Goal: Information Seeking & Learning: Learn about a topic

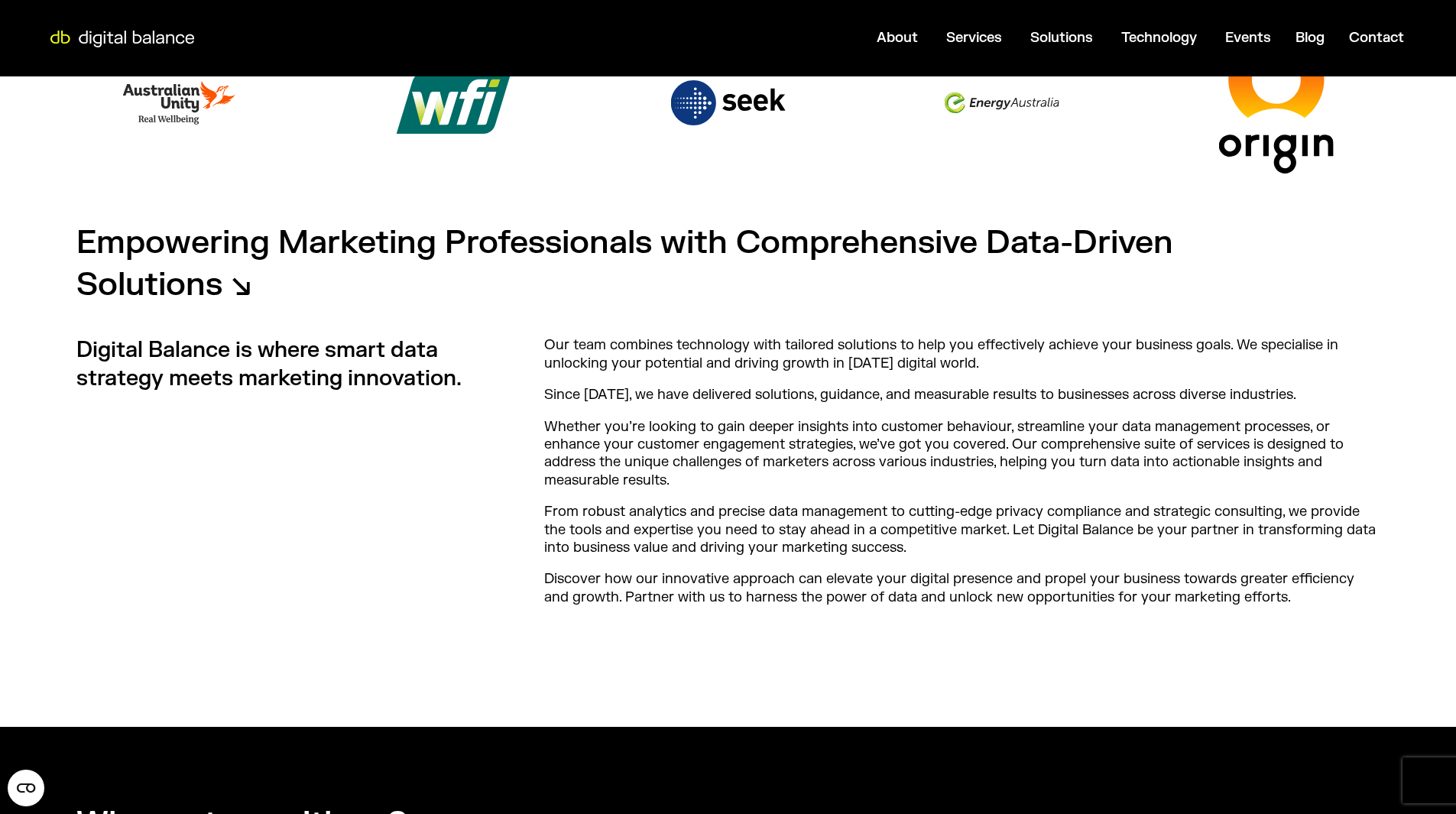
scroll to position [462, 0]
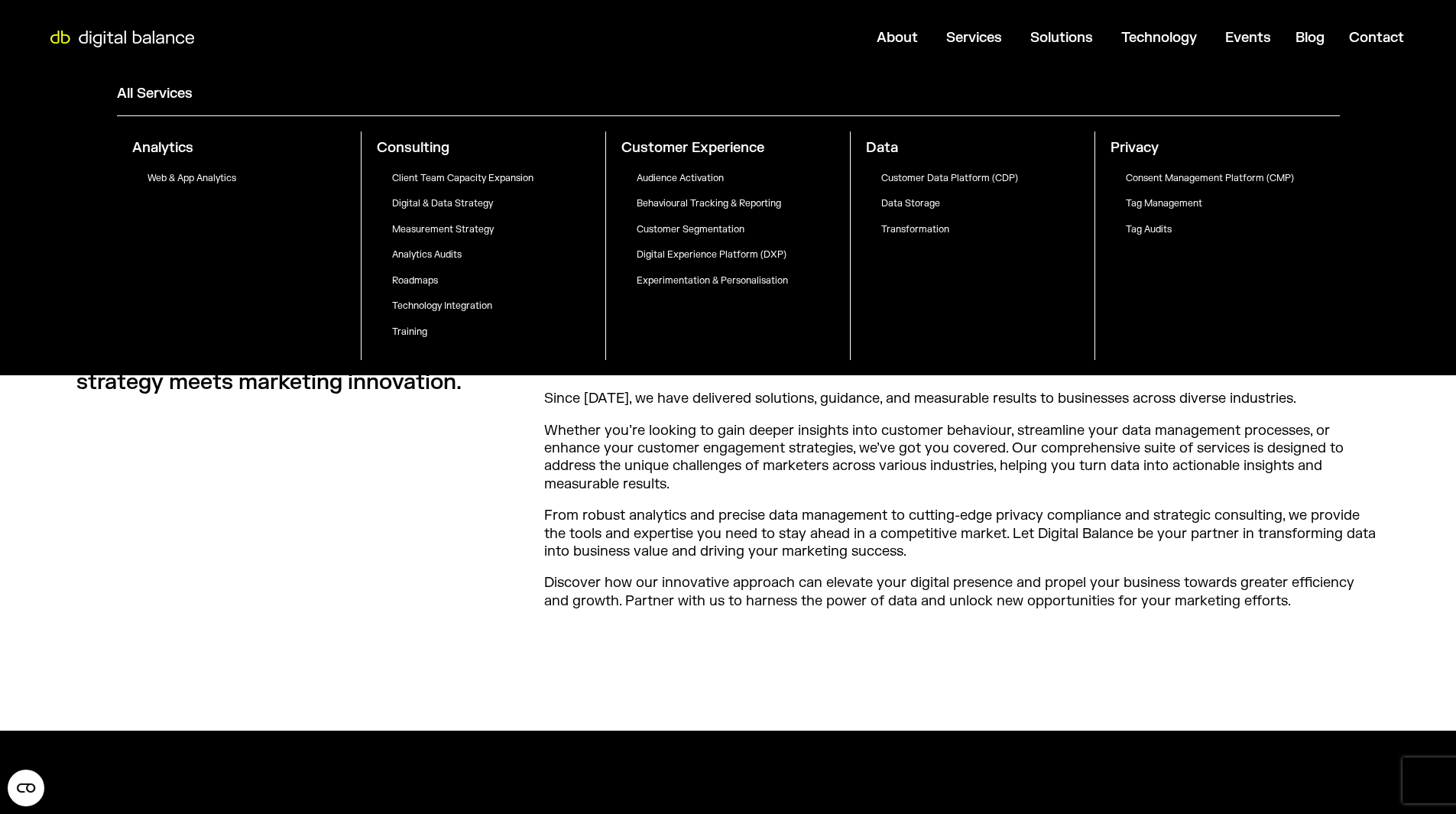
click at [743, 278] on p "Experimentation & Personalisation" at bounding box center [743, 281] width 213 height 12
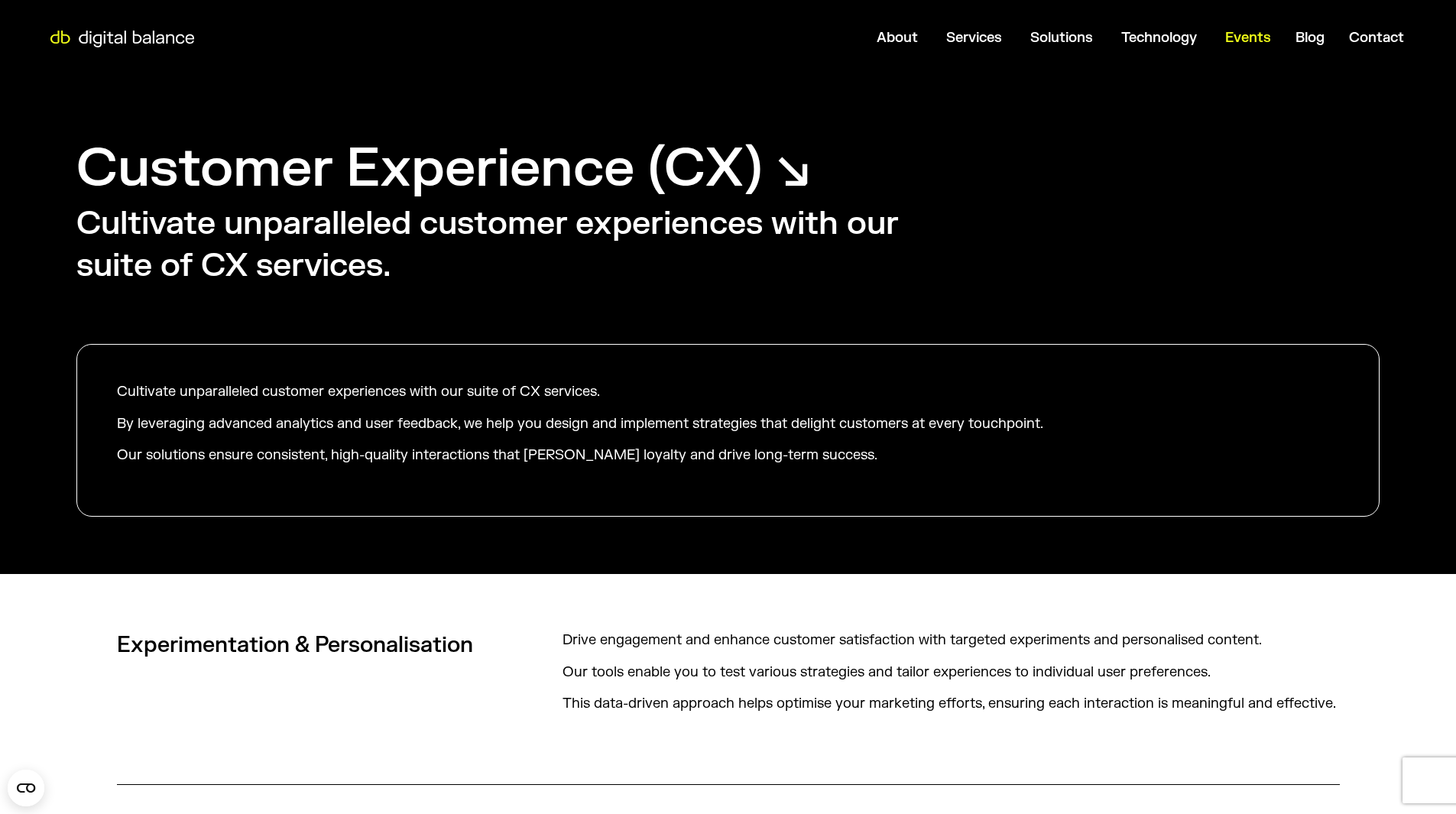
click at [1239, 44] on span "Events" at bounding box center [1248, 38] width 46 height 18
click at [106, 43] on img at bounding box center [122, 39] width 168 height 17
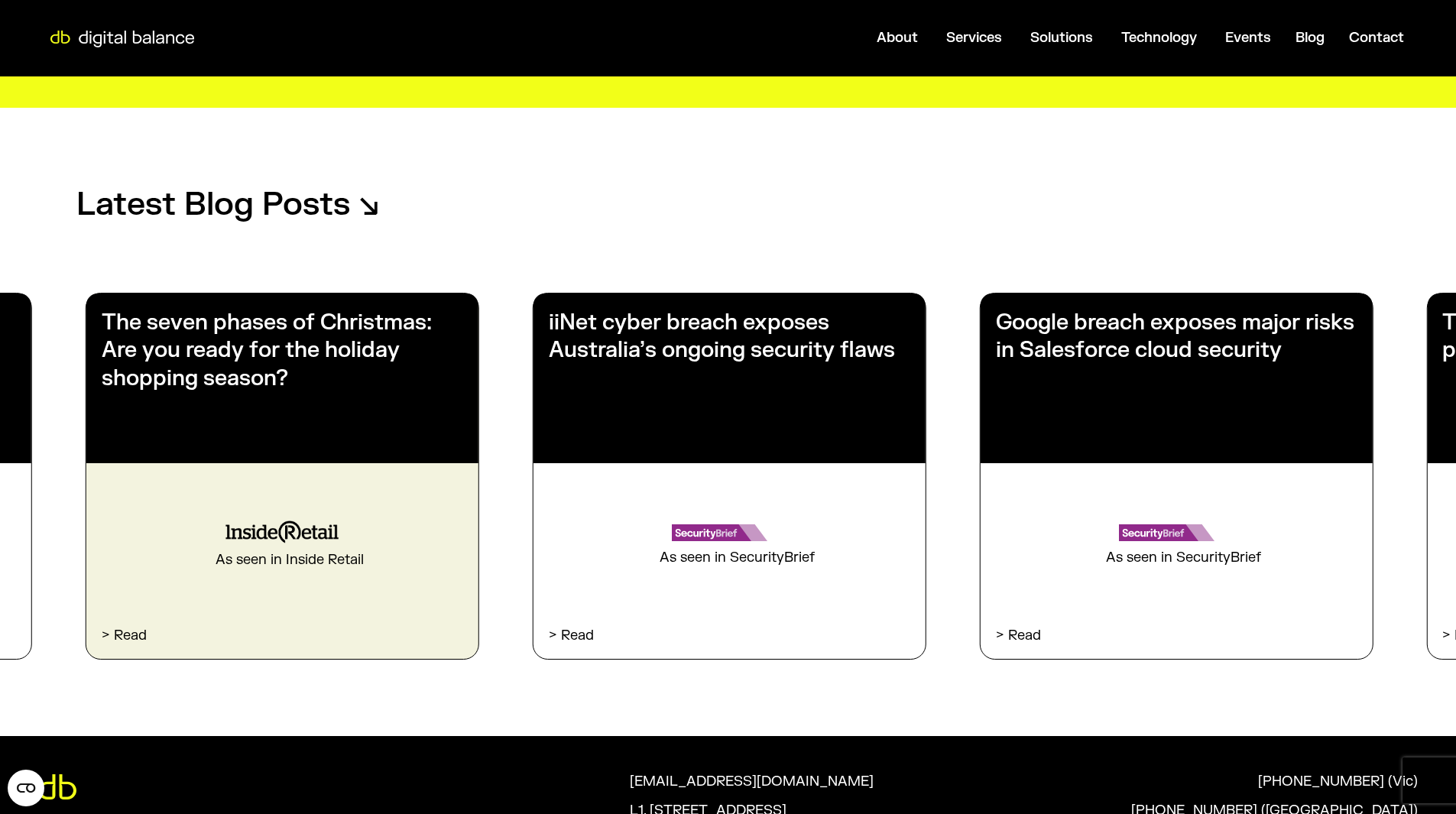
scroll to position [2373, 0]
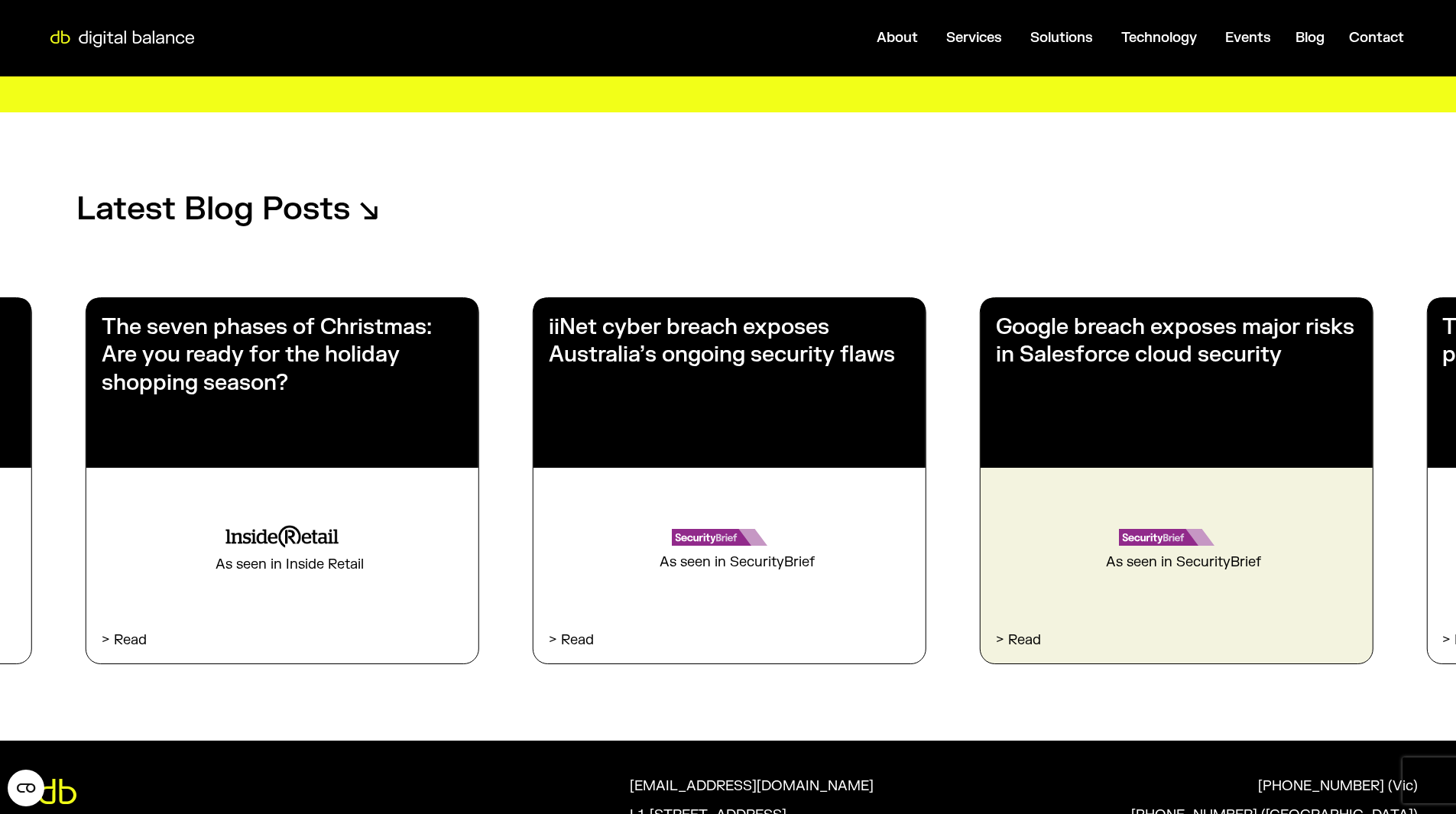
click at [1086, 385] on div "Google breach exposes major risks in Salesforce cloud security" at bounding box center [1176, 383] width 392 height 170
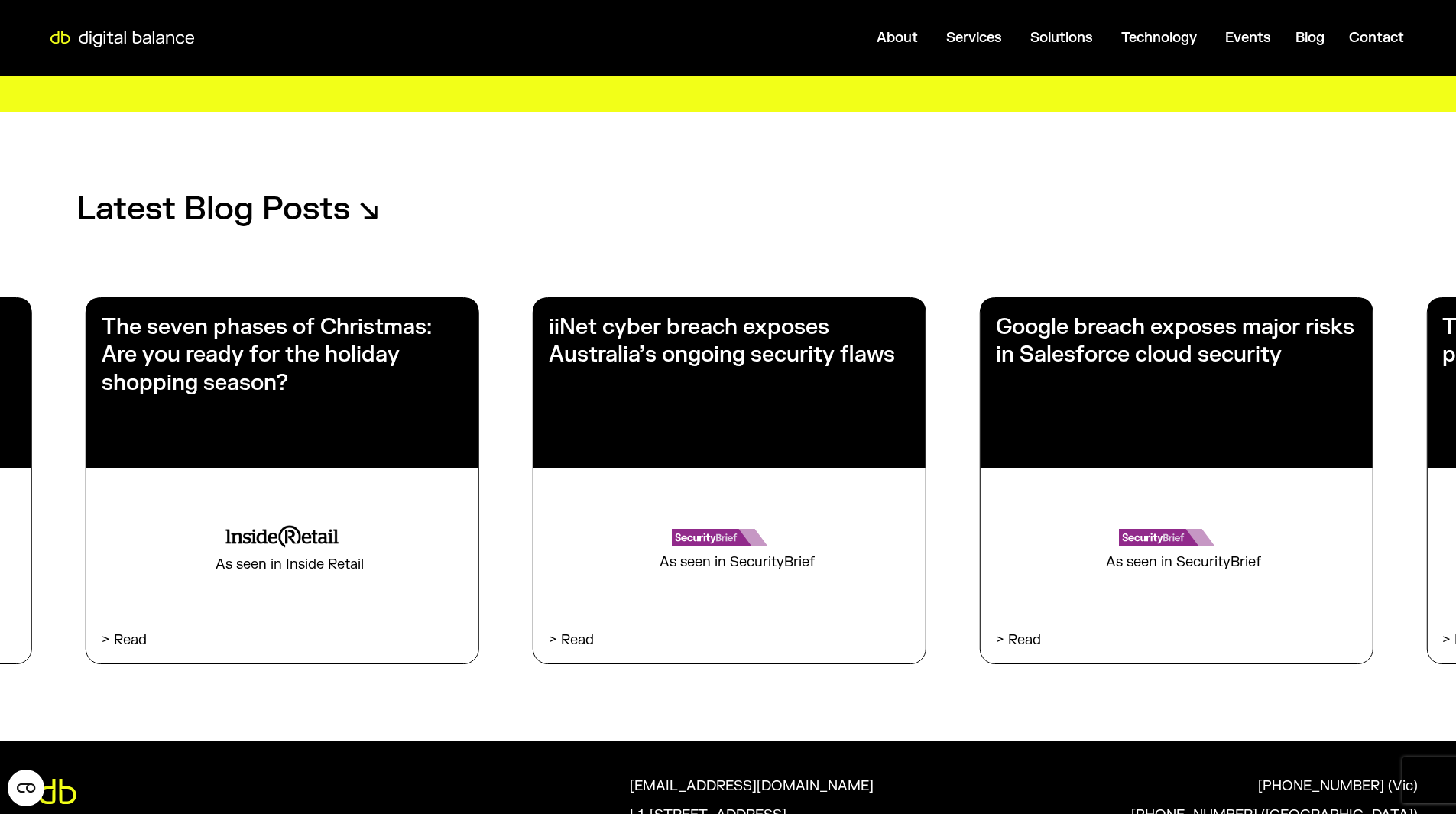
scroll to position [2602, 0]
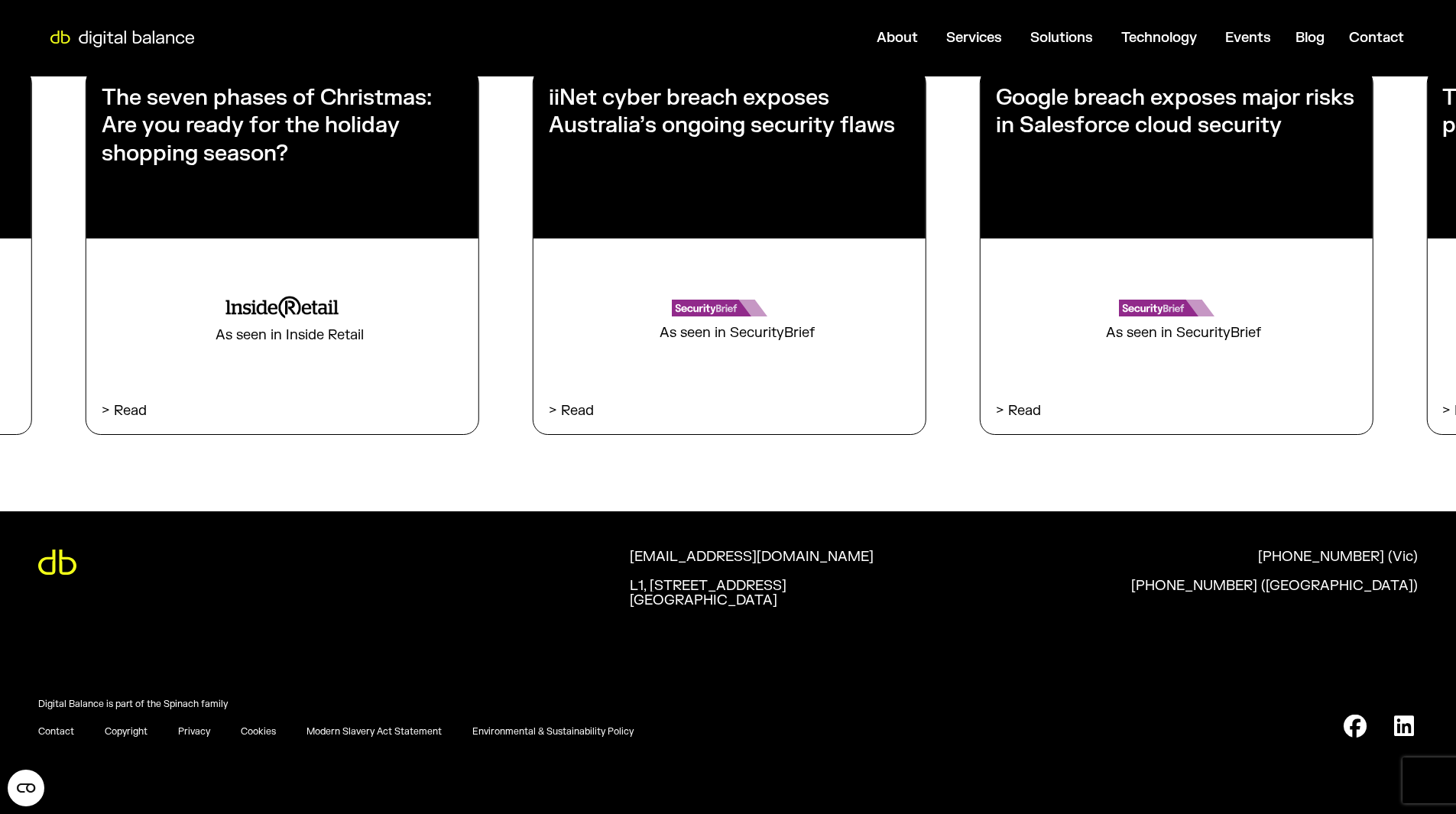
click at [180, 704] on link "Digital Balance is part of the Spinach family" at bounding box center [133, 705] width 189 height 12
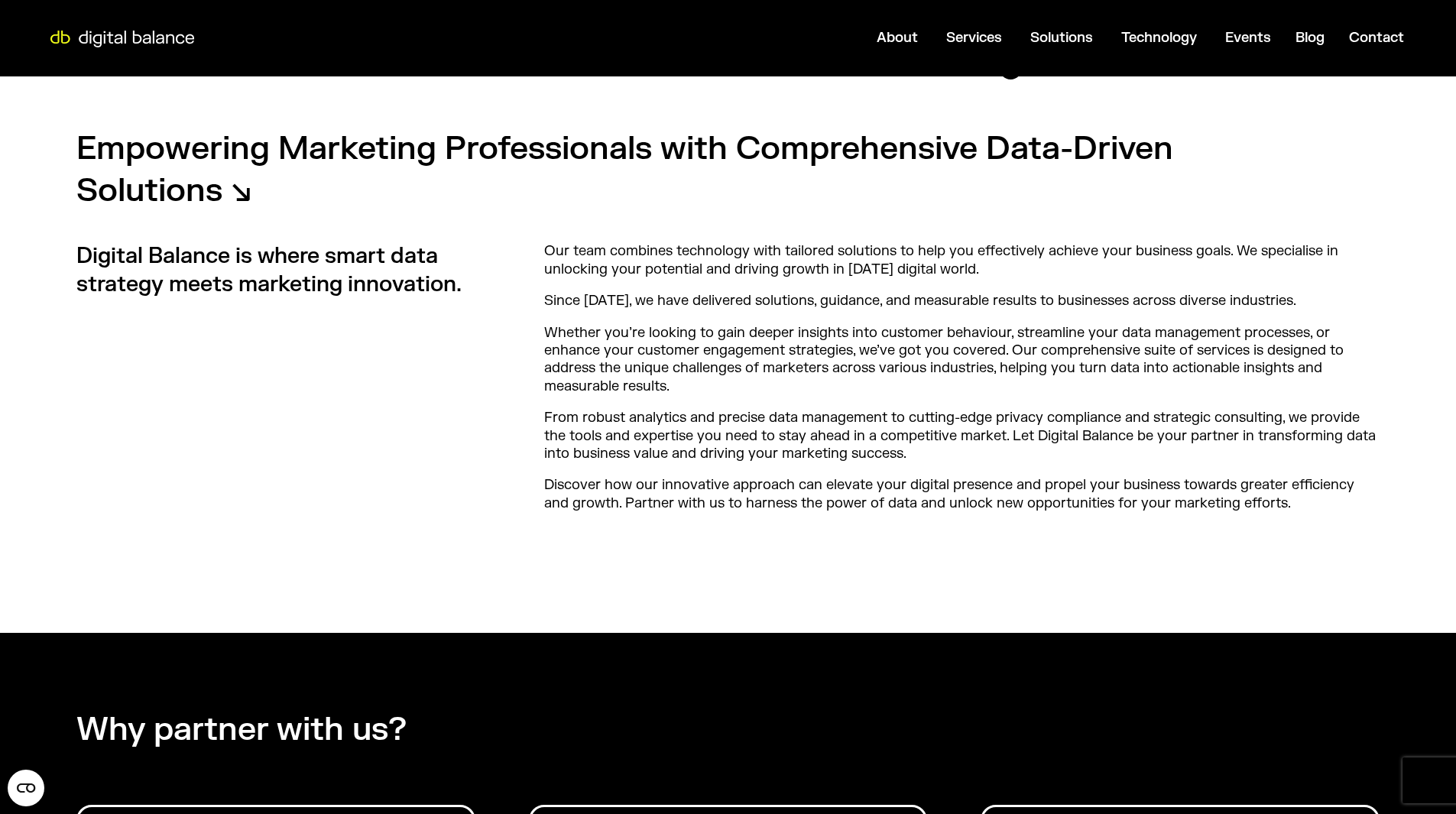
scroll to position [560, 0]
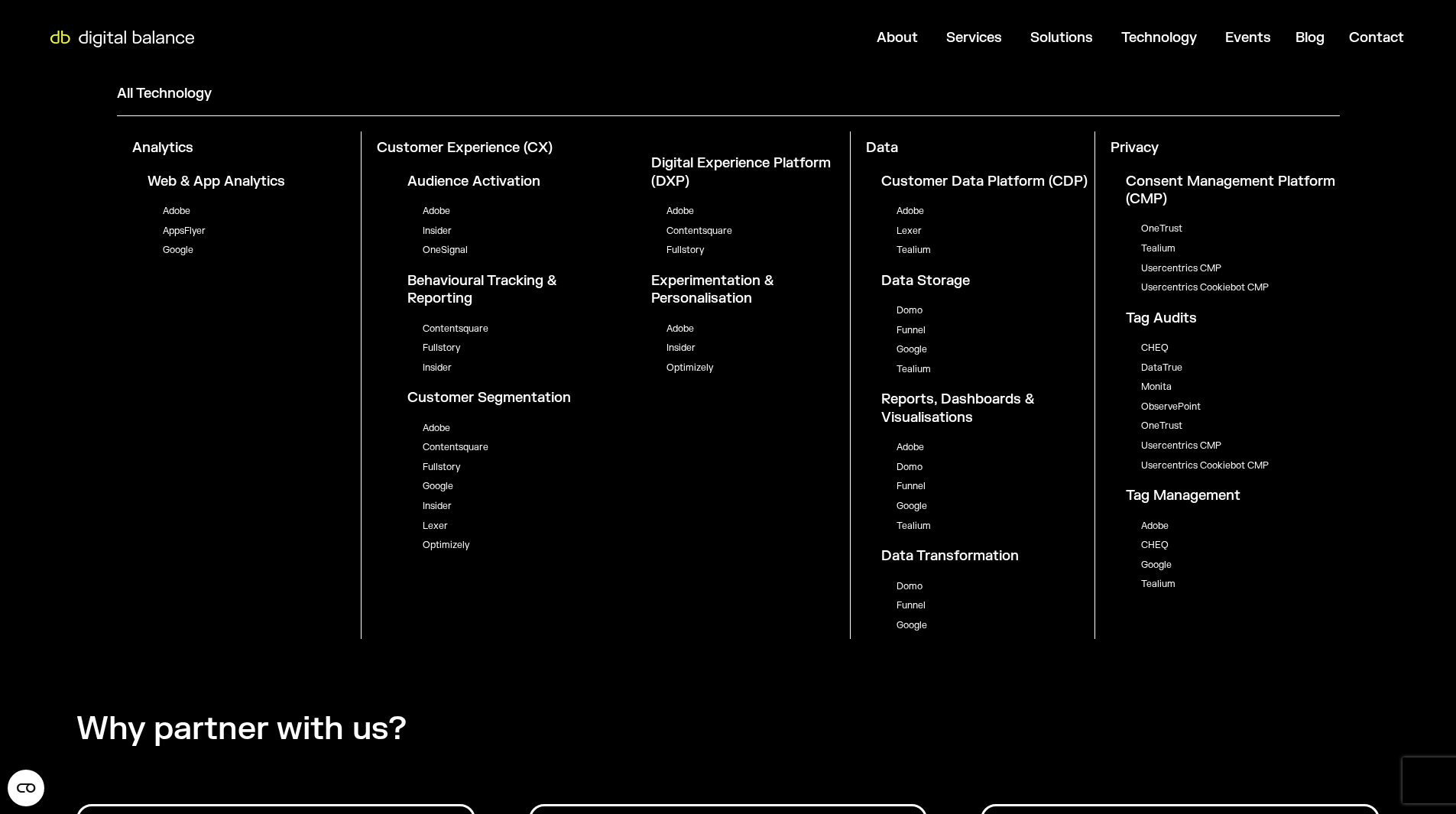
click at [677, 364] on link "Optimizely" at bounding box center [689, 368] width 47 height 12
click at [177, 252] on link "Google" at bounding box center [178, 250] width 31 height 12
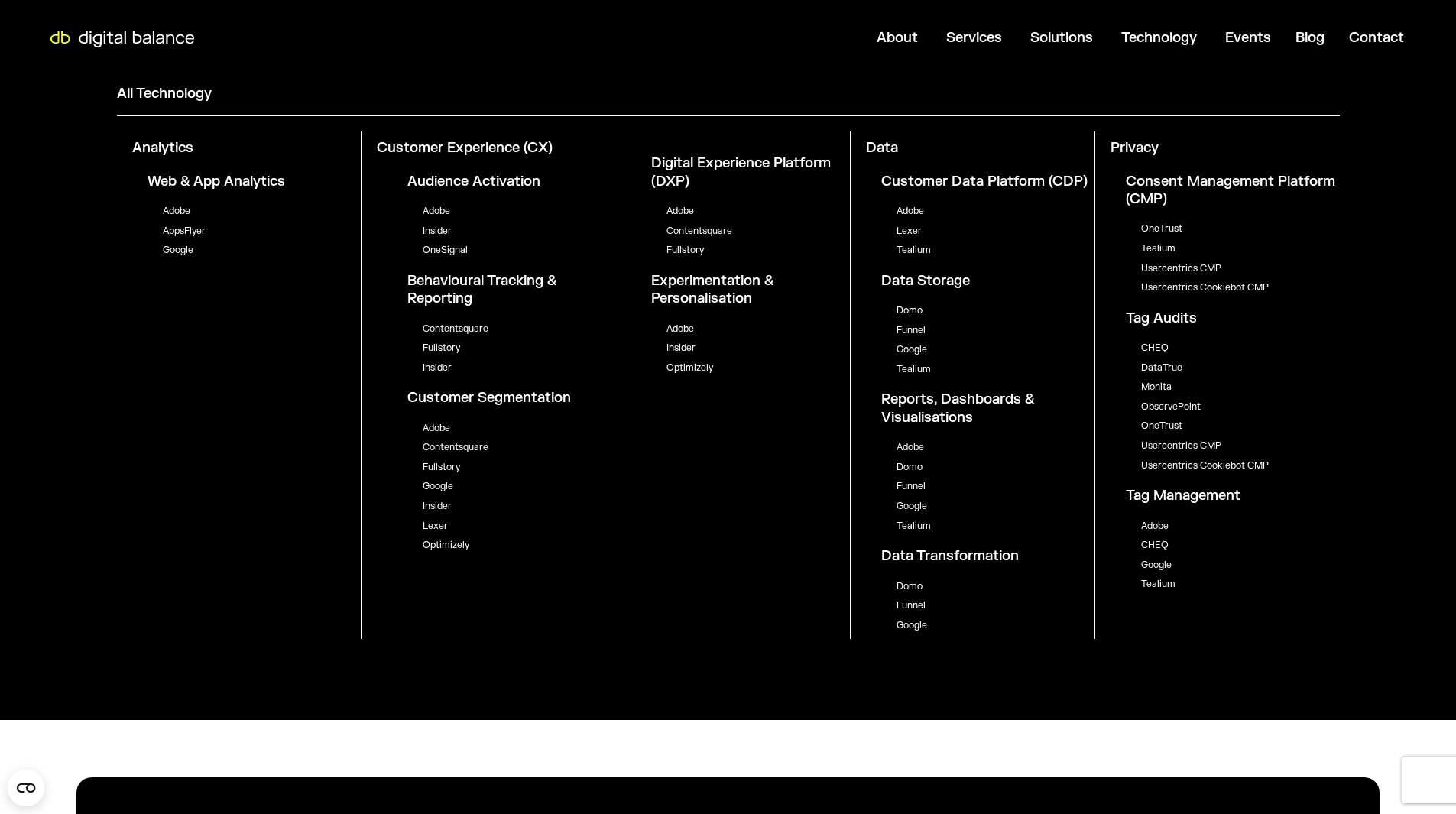
scroll to position [1019, 0]
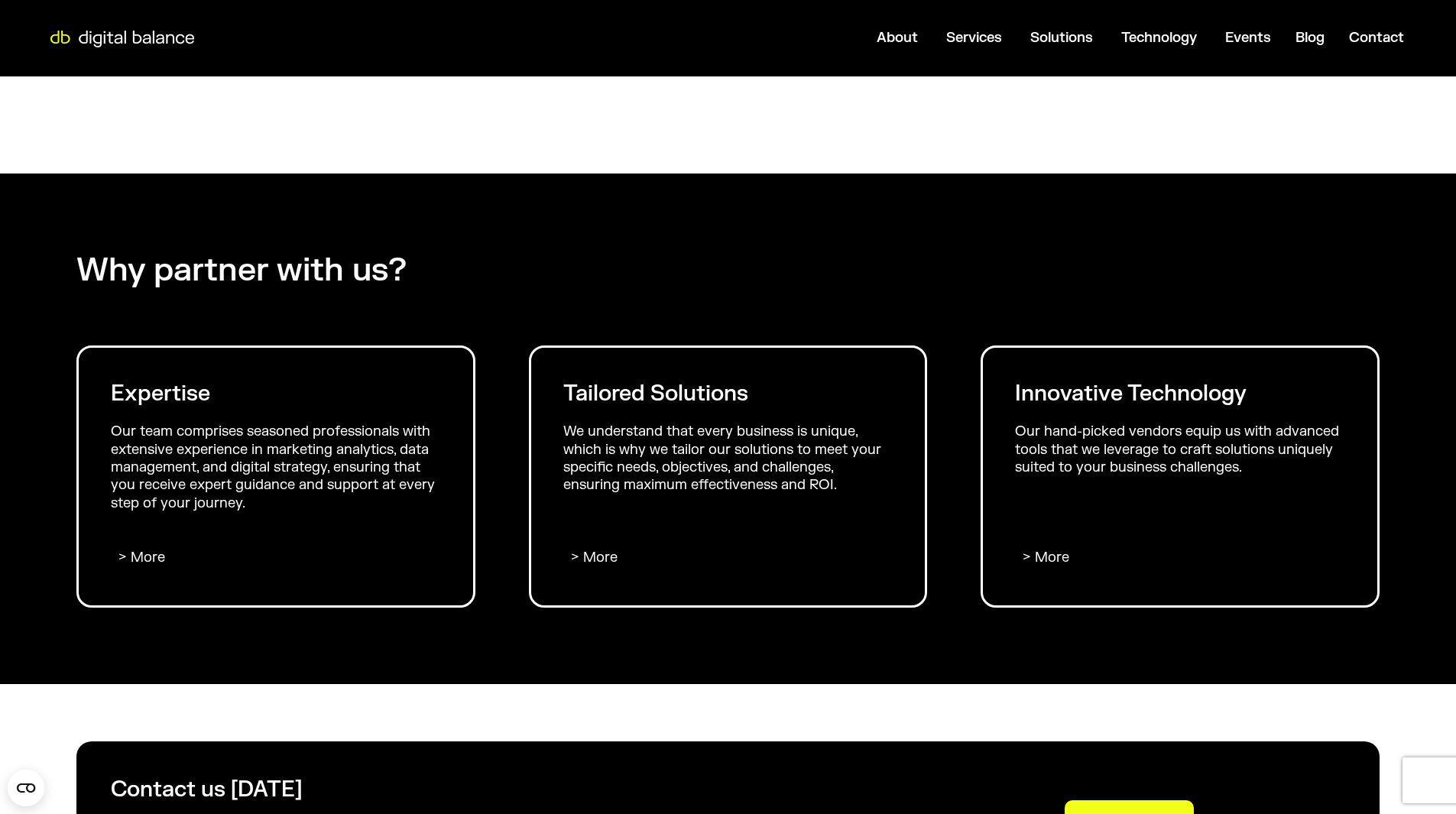
click at [1022, 676] on div "Why partner with us? Expertise Our team comprises seasoned professionals with e…" at bounding box center [728, 428] width 1456 height 510
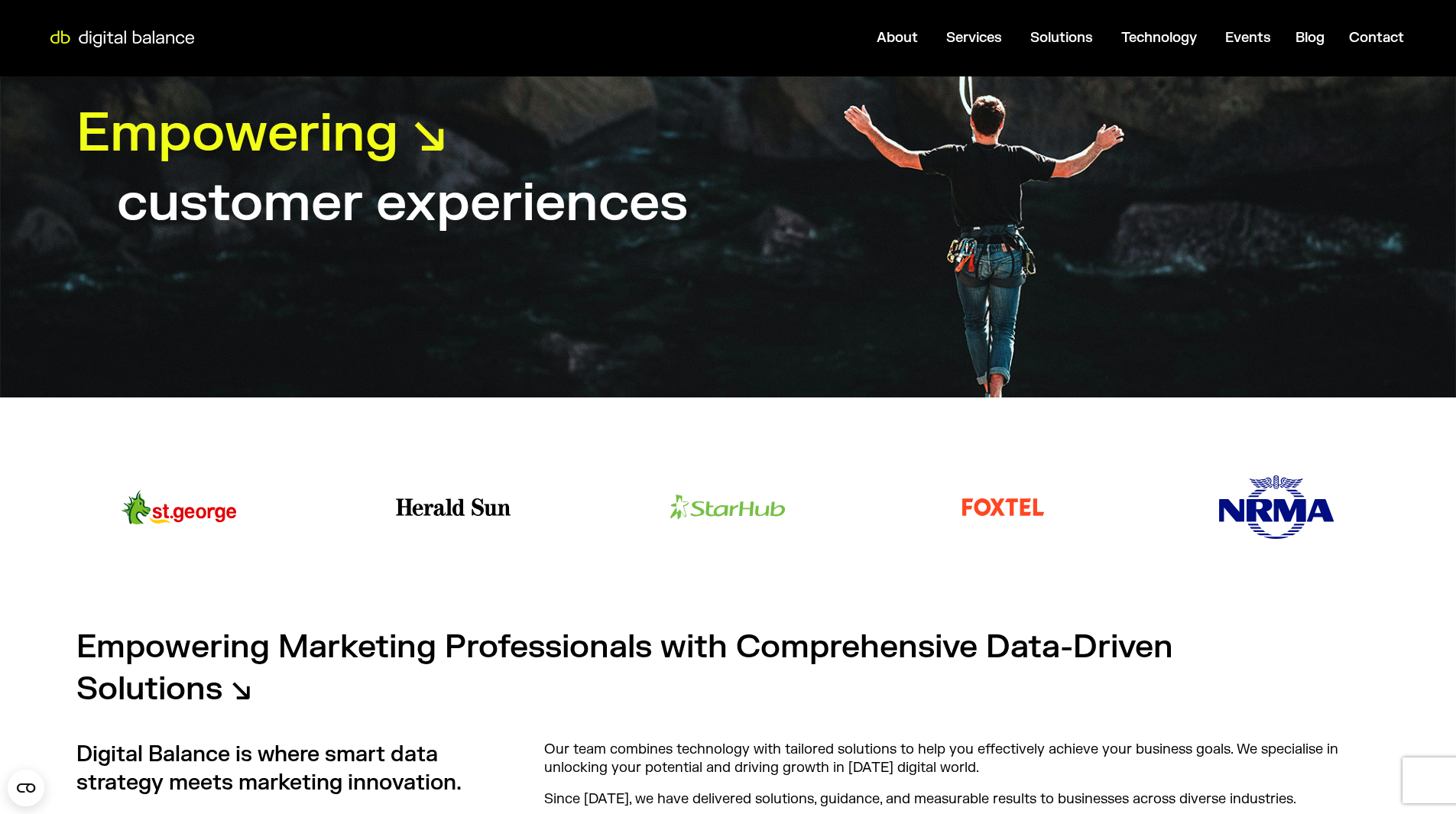
scroll to position [0, 0]
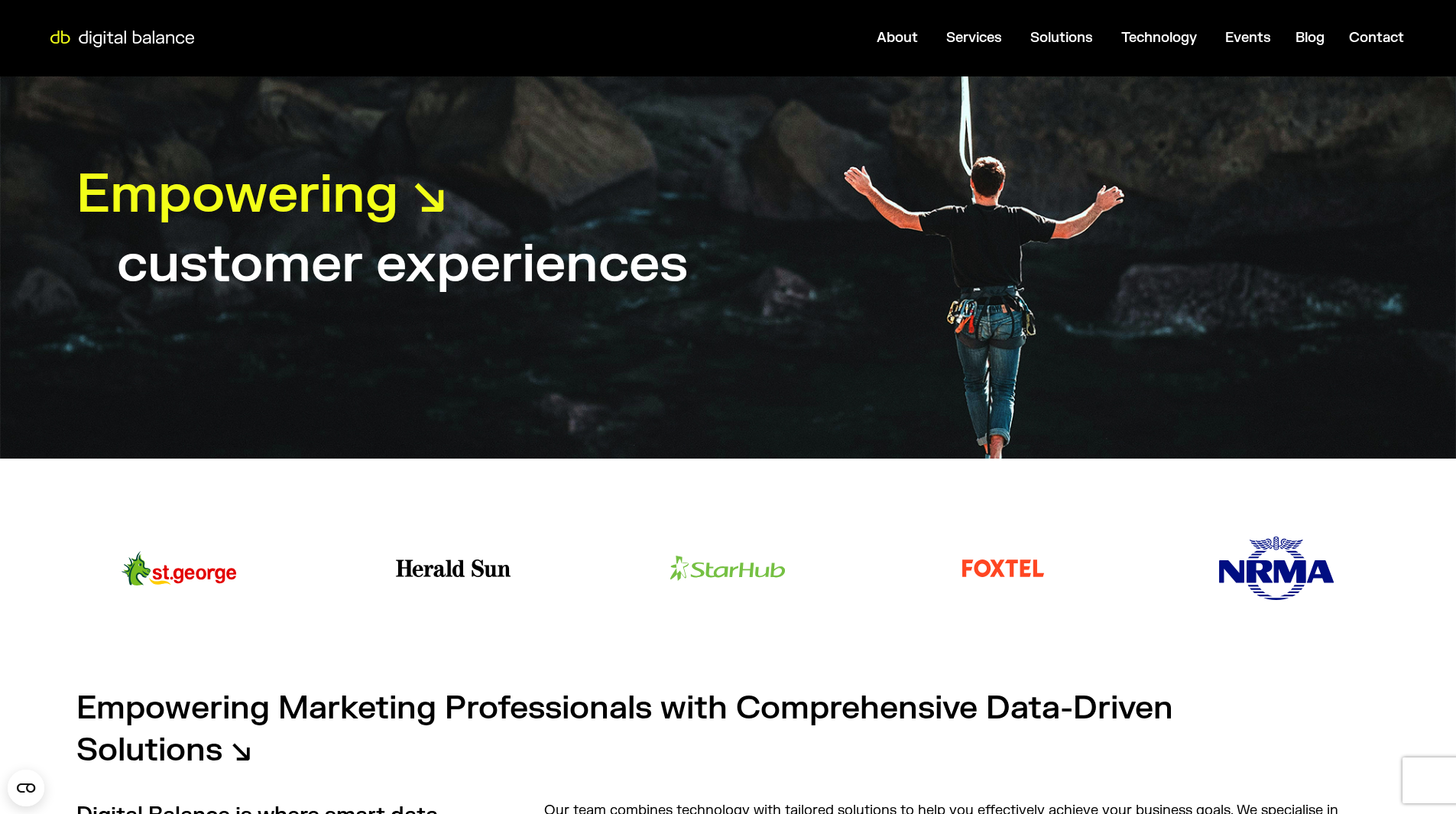
click at [161, 48] on div at bounding box center [122, 38] width 168 height 26
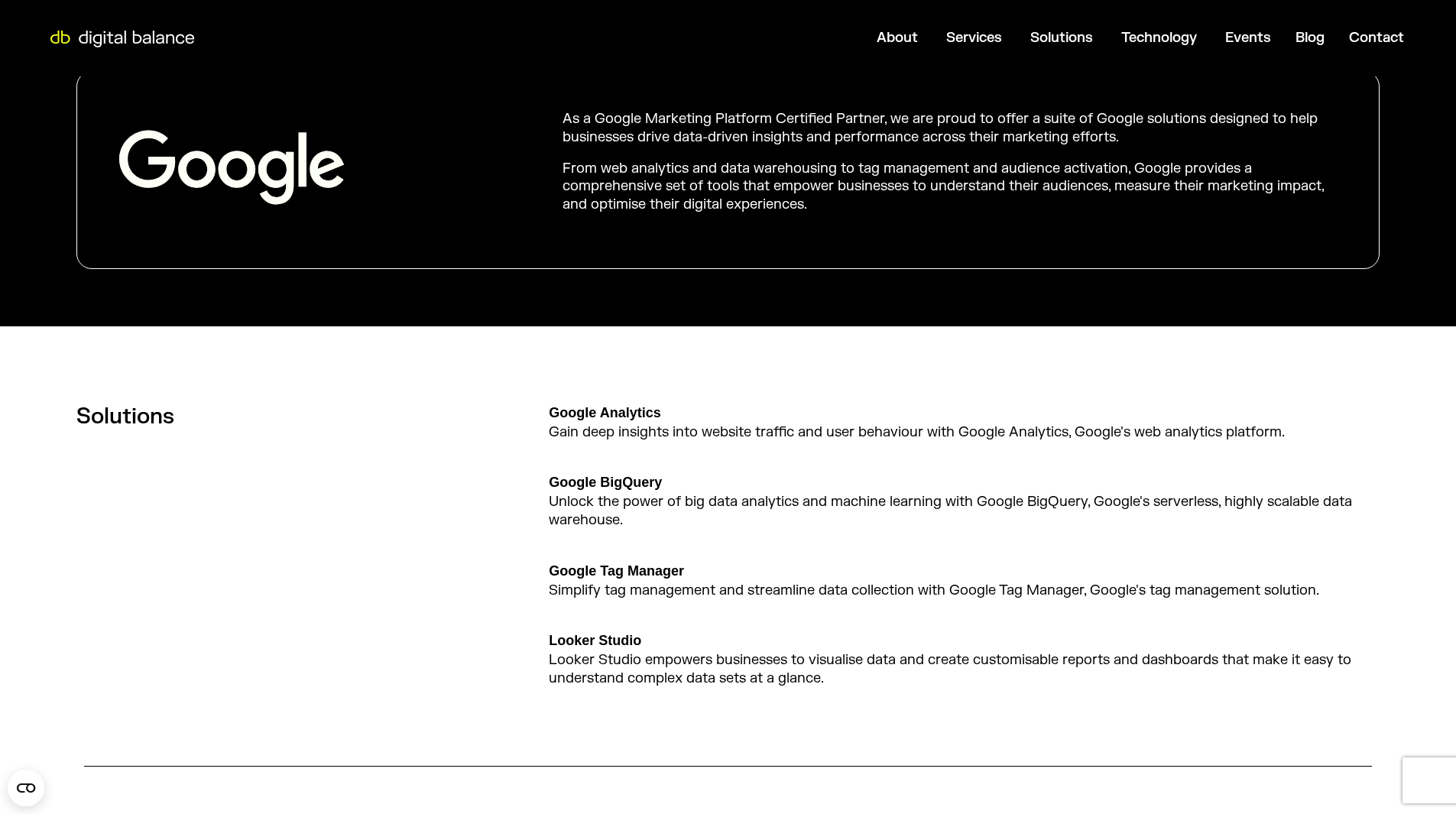
scroll to position [229, 0]
